Goal: Information Seeking & Learning: Learn about a topic

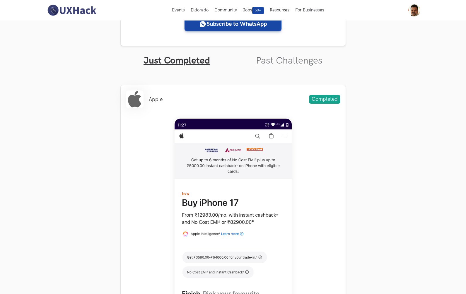
scroll to position [132, 0]
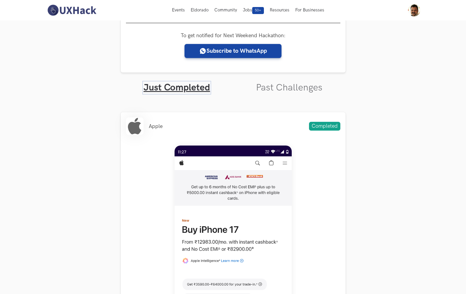
click at [184, 88] on link "Just Completed" at bounding box center [176, 87] width 66 height 11
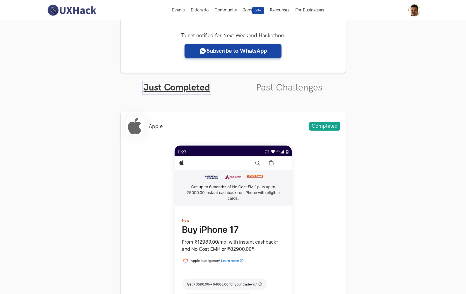
click at [184, 88] on link "Just Completed" at bounding box center [176, 87] width 66 height 11
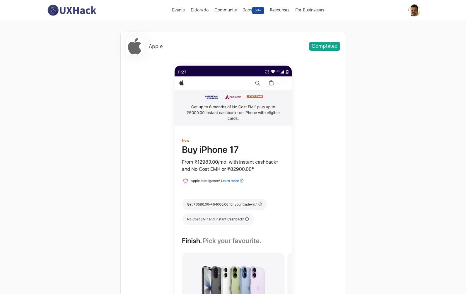
scroll to position [182, 0]
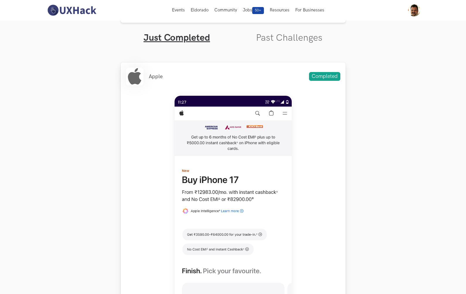
click at [323, 79] on span "Completed" at bounding box center [324, 76] width 31 height 9
click at [291, 41] on link "Past Challenges" at bounding box center [289, 37] width 66 height 11
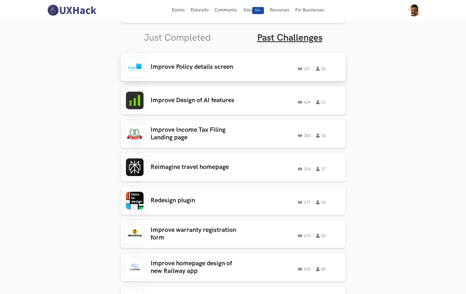
click at [198, 68] on h3 "Improve Policy details screen" at bounding box center [195, 67] width 91 height 8
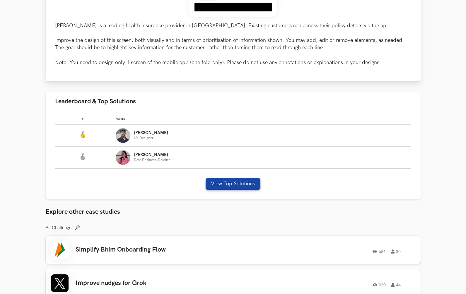
scroll to position [255, 0]
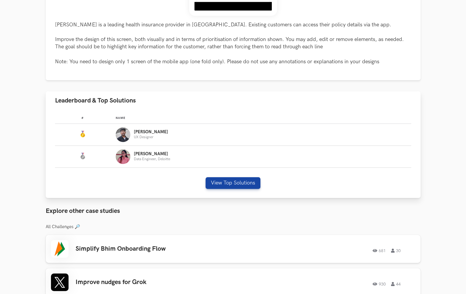
click at [142, 134] on p "[PERSON_NAME]" at bounding box center [151, 132] width 34 height 5
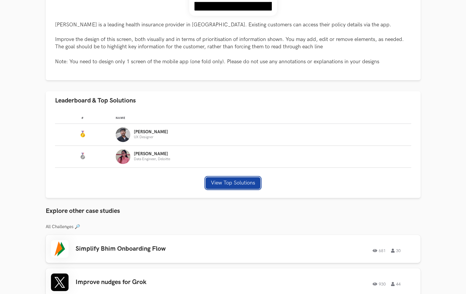
click at [222, 181] on button "View Top Solutions" at bounding box center [232, 183] width 55 height 12
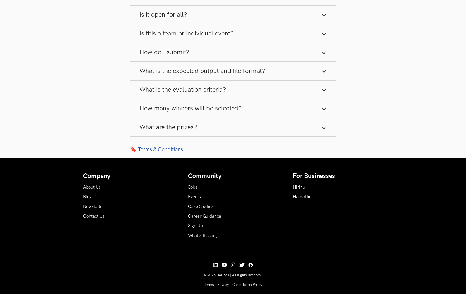
scroll to position [738, 0]
